Goal: Information Seeking & Learning: Learn about a topic

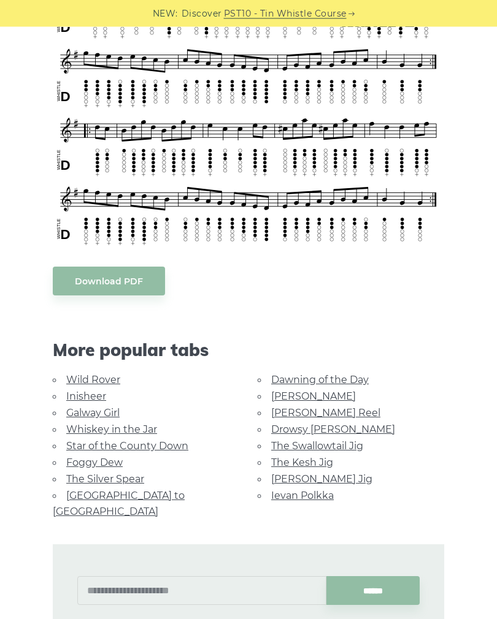
scroll to position [464, 0]
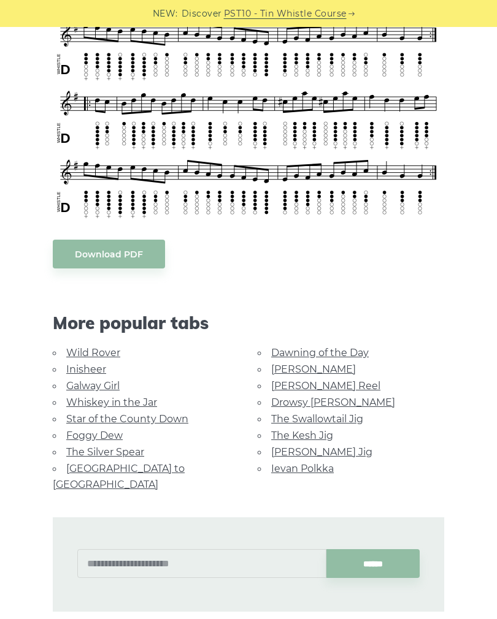
click at [107, 349] on link "Wild Rover" at bounding box center [93, 353] width 54 height 12
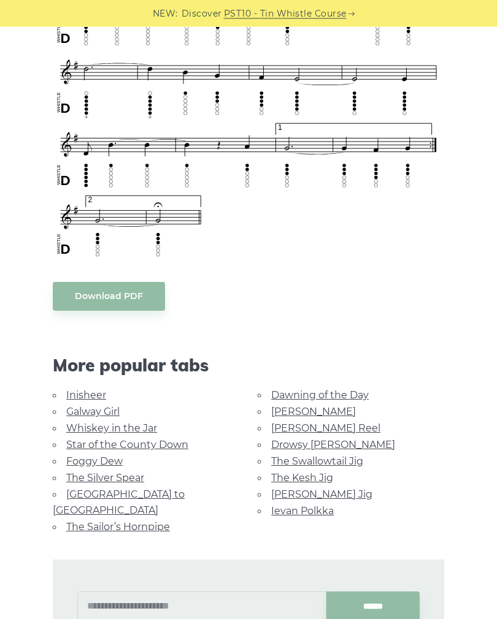
scroll to position [819, 0]
click at [93, 394] on link "Inisheer" at bounding box center [86, 395] width 40 height 12
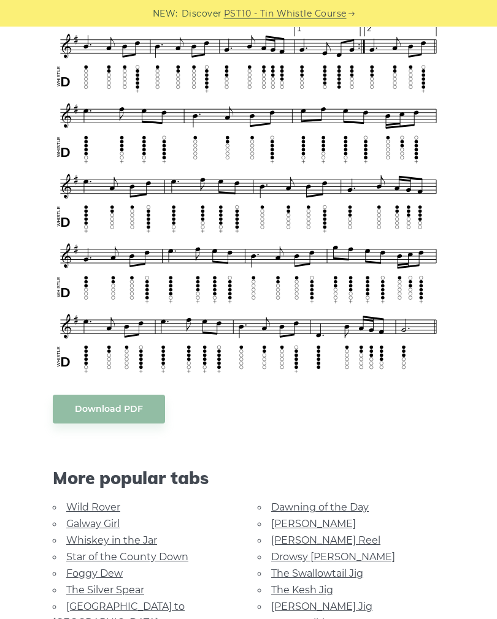
scroll to position [445, 0]
click at [116, 518] on link "Galway Girl" at bounding box center [92, 524] width 53 height 12
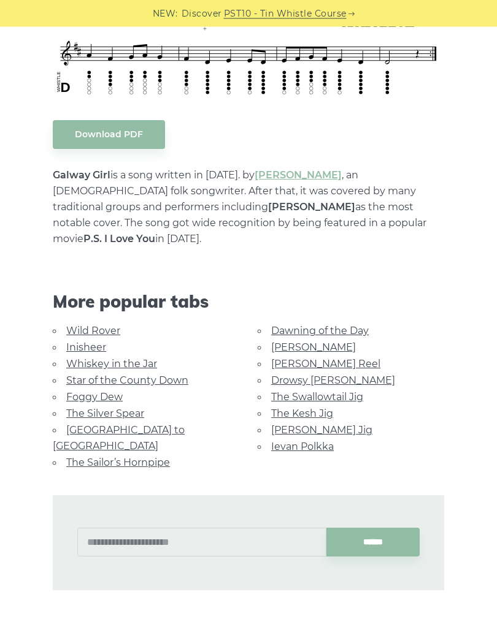
scroll to position [554, 0]
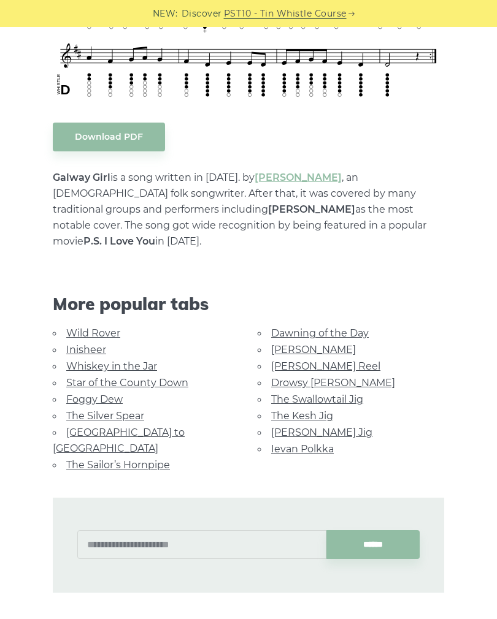
click at [172, 377] on link "Star of the County Down" at bounding box center [127, 383] width 122 height 12
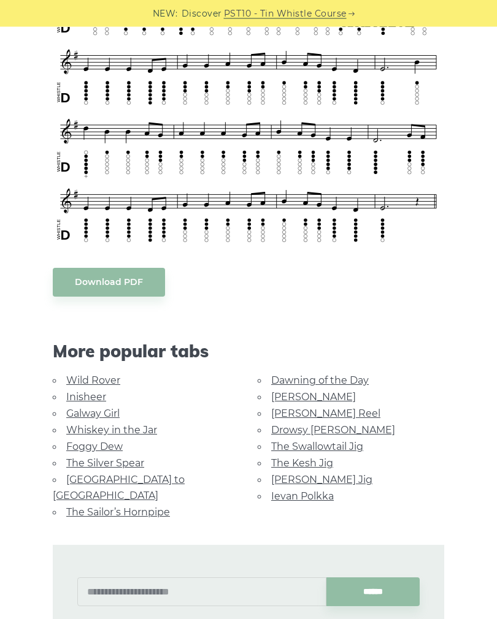
scroll to position [411, 0]
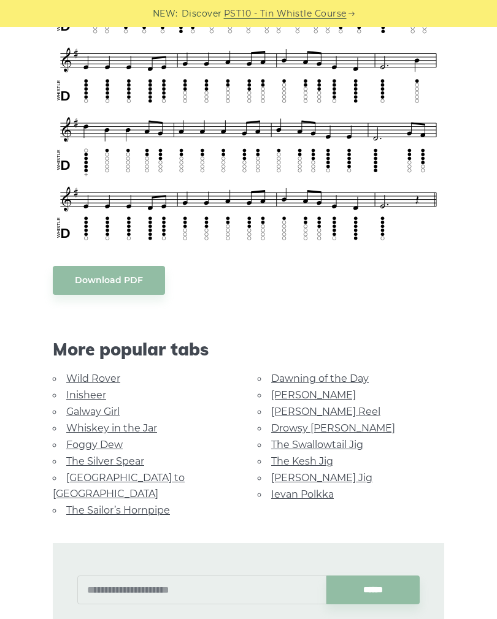
click at [115, 443] on link "Foggy Dew" at bounding box center [94, 445] width 56 height 12
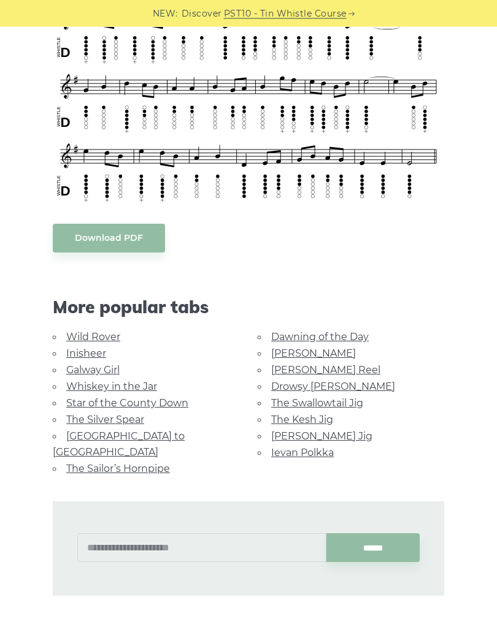
scroll to position [454, 0]
click at [158, 463] on link "The Sailor’s Hornpipe" at bounding box center [118, 469] width 104 height 12
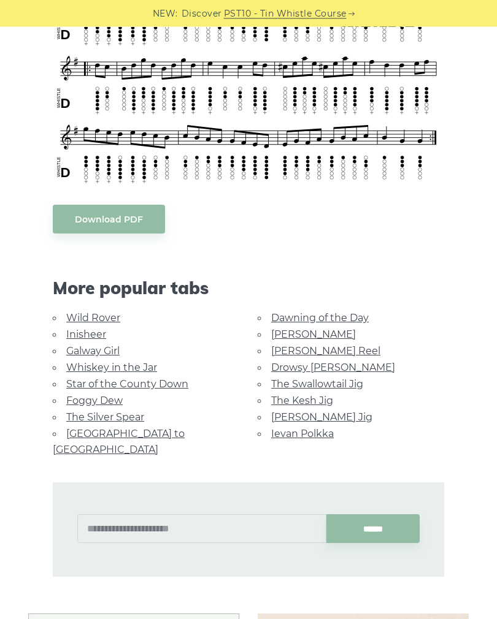
scroll to position [498, 0]
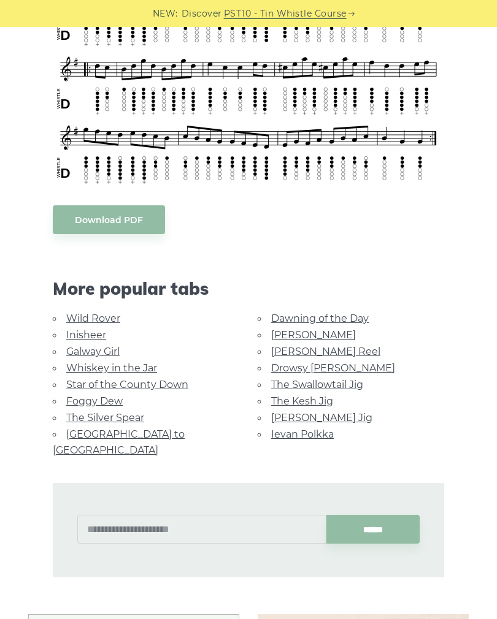
click at [317, 348] on link "[PERSON_NAME] Reel" at bounding box center [325, 352] width 109 height 12
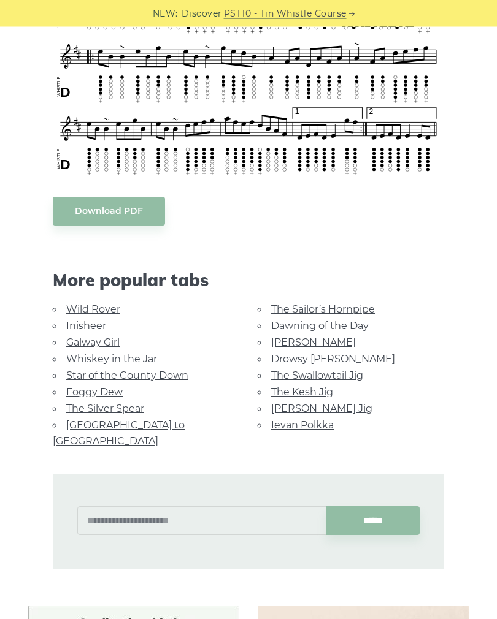
scroll to position [512, 0]
click at [330, 357] on link "Drowsy [PERSON_NAME]" at bounding box center [333, 359] width 124 height 12
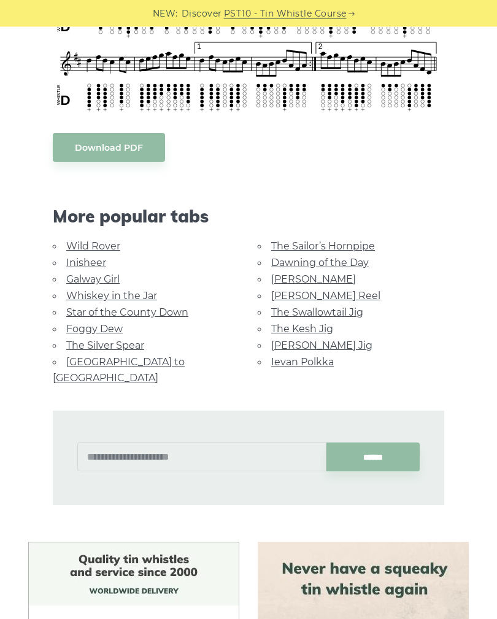
scroll to position [637, 0]
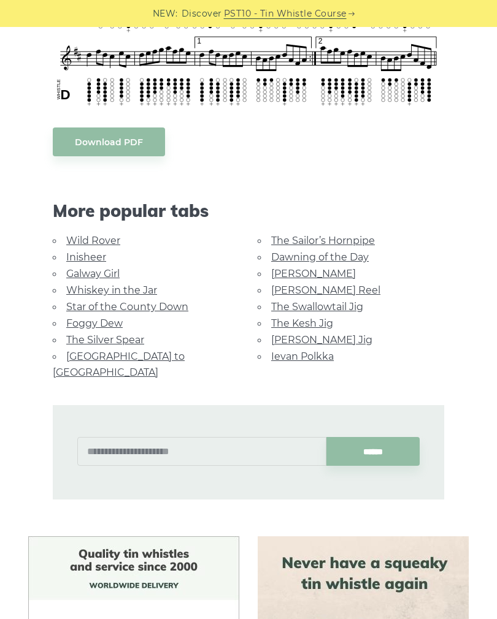
click at [320, 318] on link "The Kesh Jig" at bounding box center [302, 324] width 62 height 12
click at [308, 318] on link "The Kesh Jig" at bounding box center [302, 324] width 62 height 12
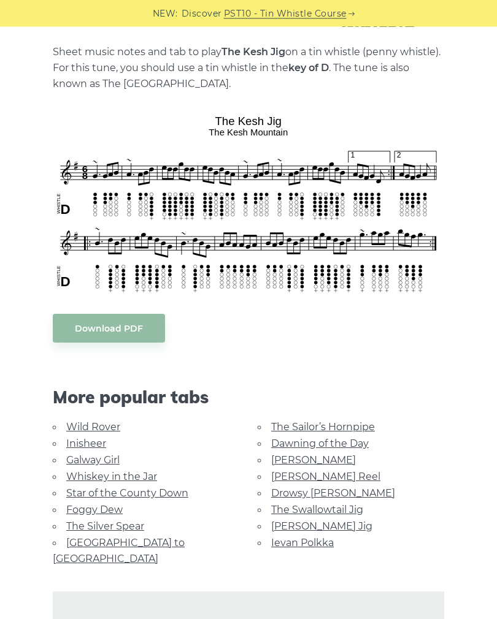
scroll to position [294, 0]
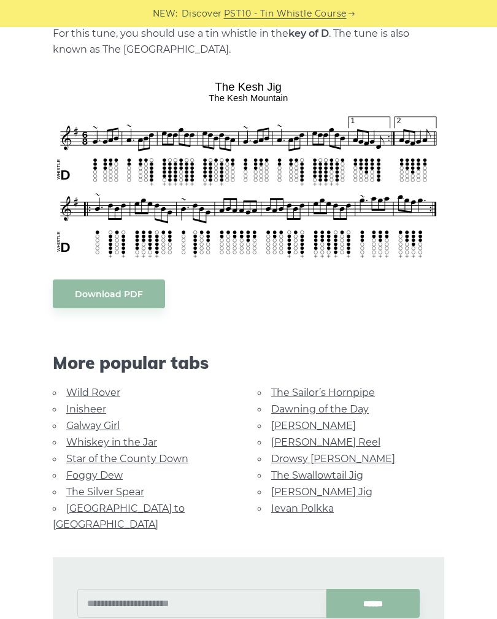
click at [315, 486] on link "[PERSON_NAME] Jig" at bounding box center [321, 492] width 101 height 12
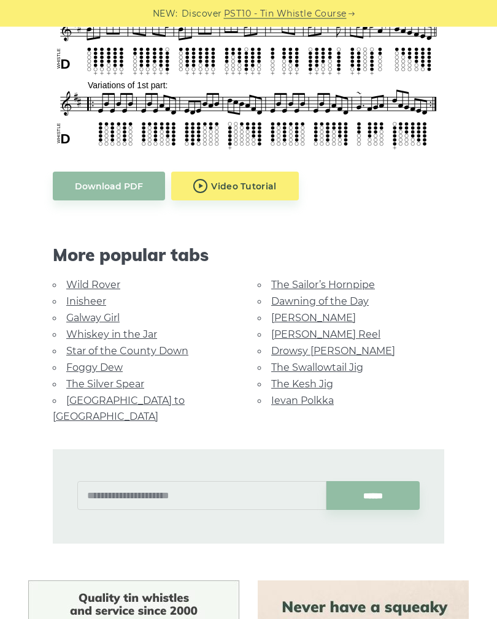
scroll to position [539, 0]
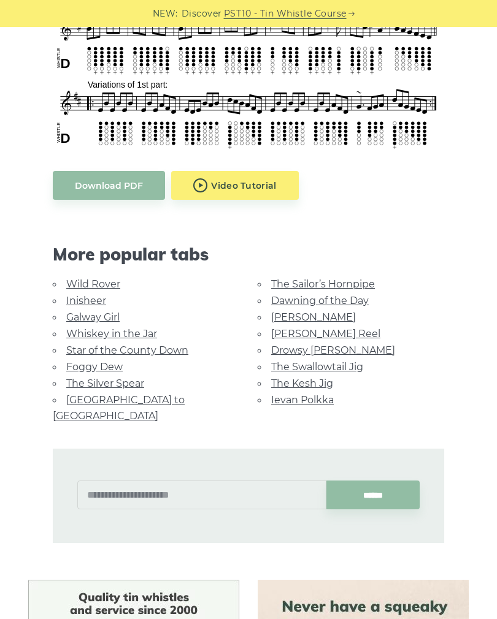
click at [305, 400] on link "Ievan Polkka" at bounding box center [302, 400] width 63 height 12
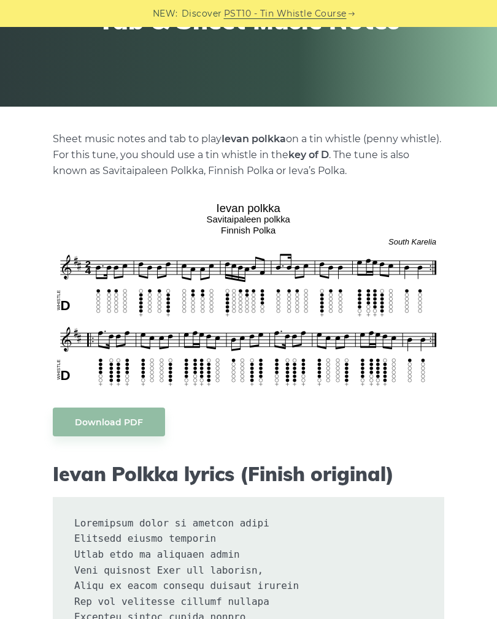
scroll to position [184, 0]
